Goal: Download file/media

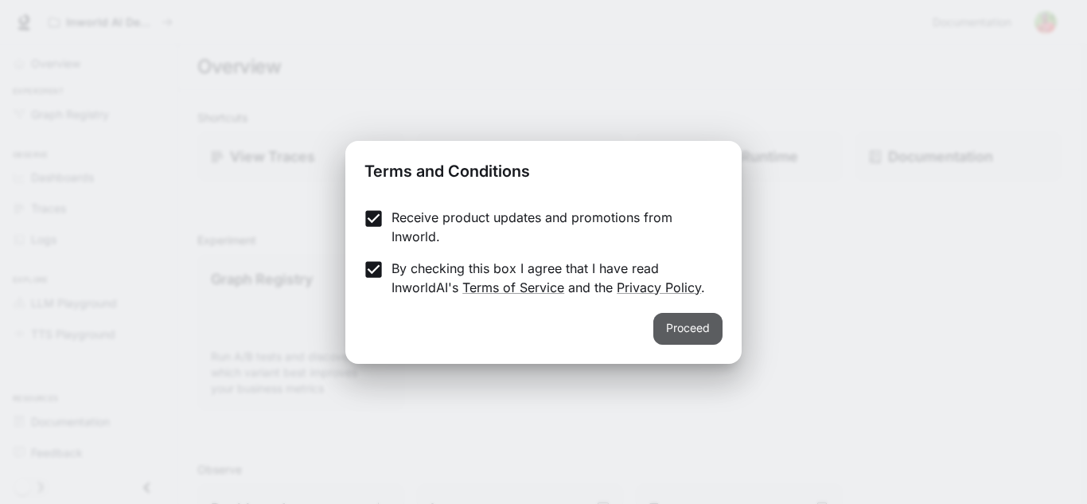
click at [670, 336] on button "Proceed" at bounding box center [687, 329] width 69 height 32
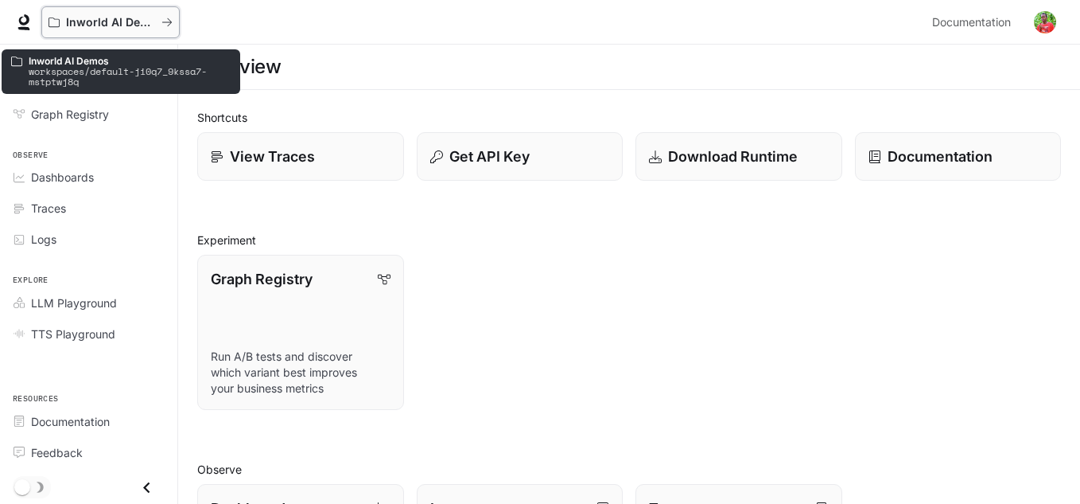
click at [142, 29] on button "Inworld AI Demos" at bounding box center [110, 22] width 138 height 32
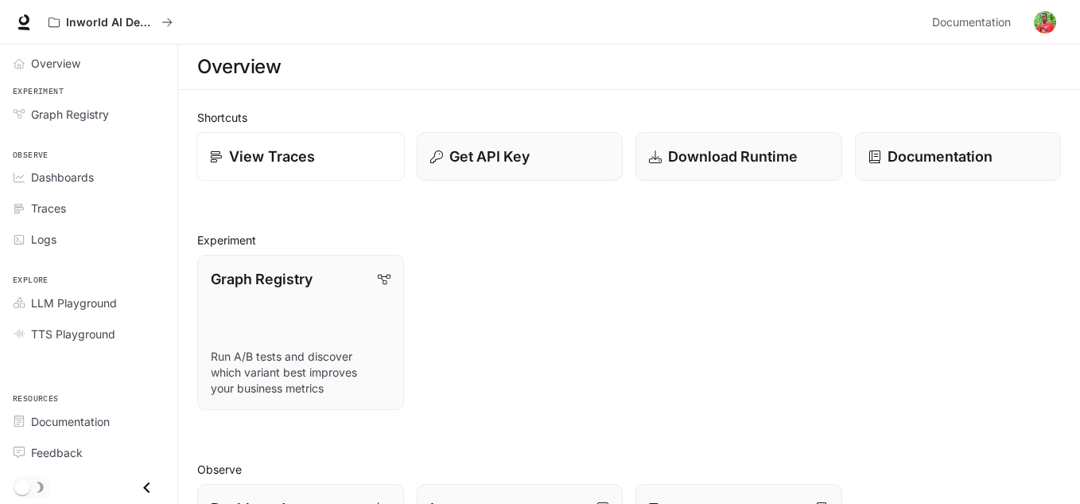
click at [289, 153] on p "View Traces" at bounding box center [272, 156] width 86 height 21
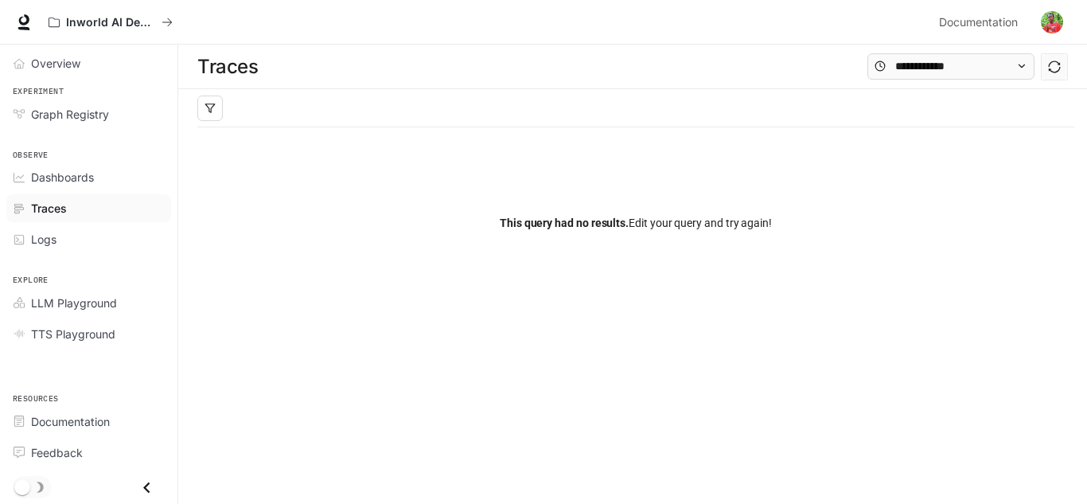
click at [879, 33] on div "Inworld AI Demos" at bounding box center [486, 22] width 891 height 32
click at [86, 71] on div "Overview" at bounding box center [97, 63] width 133 height 17
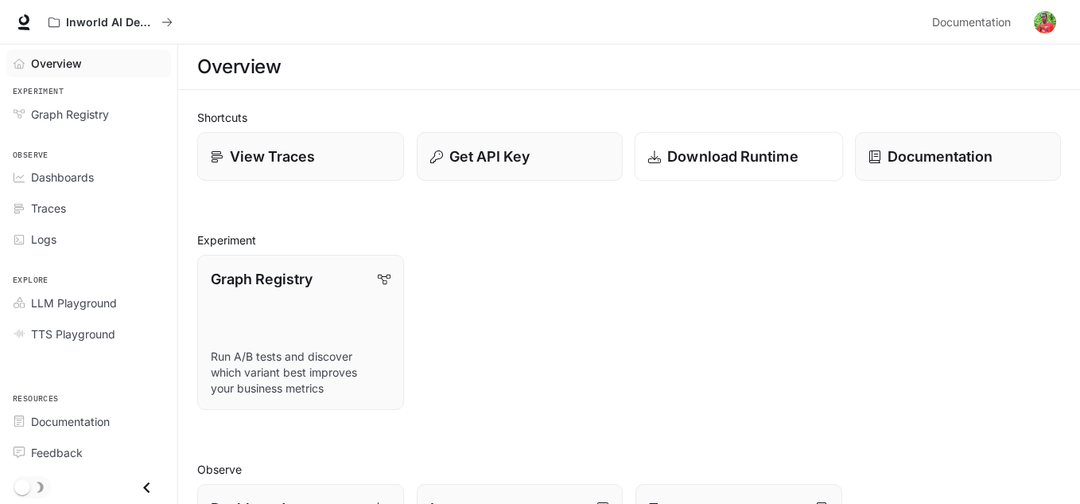
click at [710, 158] on p "Download Runtime" at bounding box center [732, 156] width 131 height 21
